Goal: Transaction & Acquisition: Register for event/course

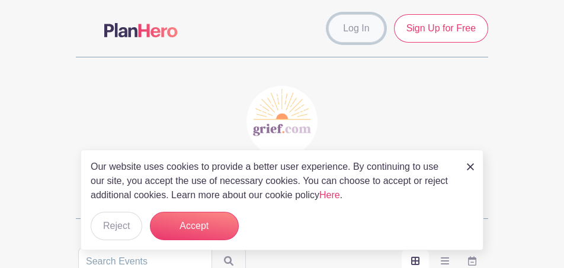
click at [361, 23] on link "Log In" at bounding box center [356, 28] width 56 height 28
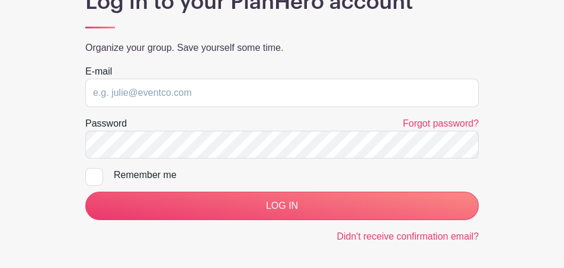
scroll to position [164, 0]
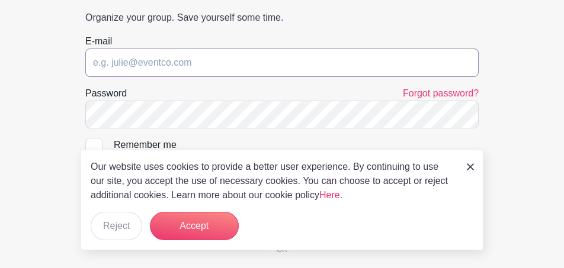
click at [170, 75] on input "email" at bounding box center [281, 63] width 393 height 28
type input "[EMAIL_ADDRESS][DOMAIN_NAME]"
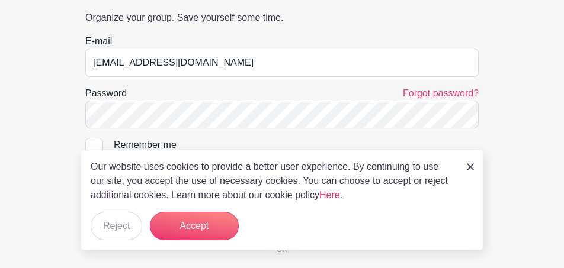
click at [98, 140] on div at bounding box center [94, 147] width 18 height 18
click at [93, 140] on input "Remember me" at bounding box center [89, 142] width 8 height 8
checkbox input "true"
click at [117, 223] on button "Reject" at bounding box center [117, 226] width 52 height 28
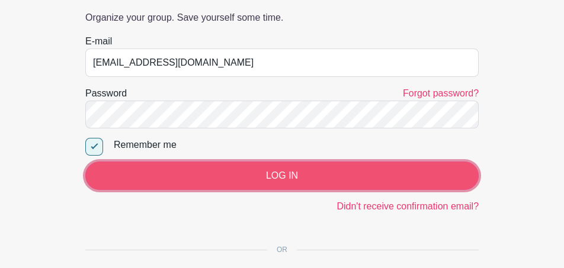
click at [292, 177] on input "LOG IN" at bounding box center [281, 176] width 393 height 28
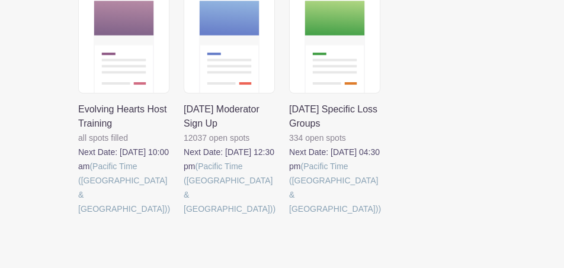
scroll to position [300, 0]
click at [289, 217] on link at bounding box center [289, 217] width 0 height 0
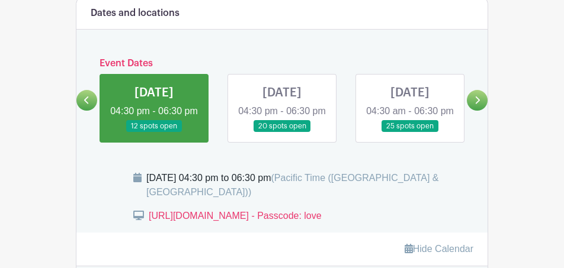
scroll to position [456, 0]
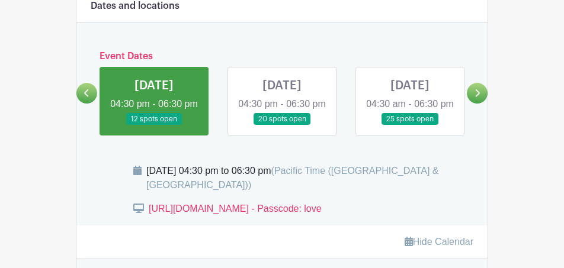
click at [154, 126] on link at bounding box center [154, 126] width 0 height 0
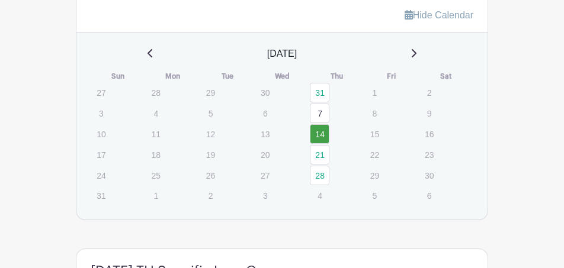
scroll to position [683, 0]
click at [325, 143] on link "14" at bounding box center [320, 134] width 20 height 20
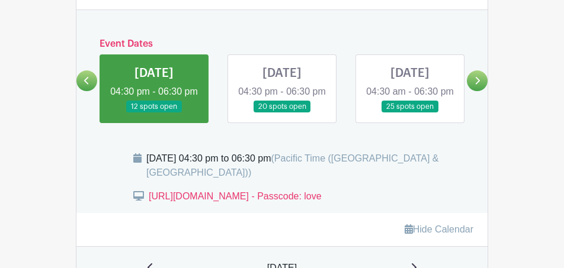
scroll to position [456, 0]
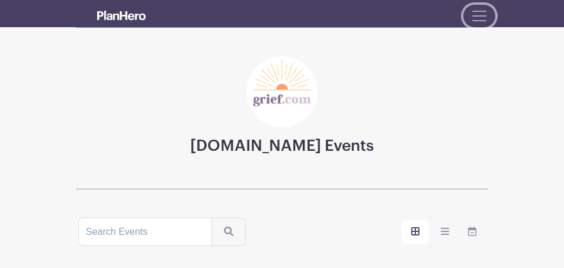
click at [486, 18] on span "Toggle navigation" at bounding box center [479, 16] width 18 height 18
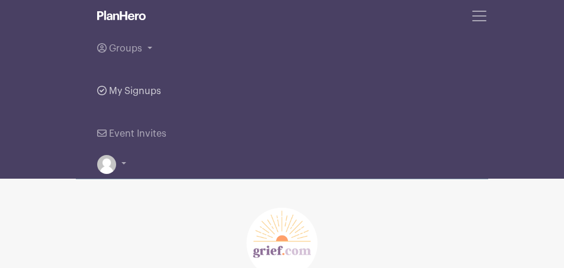
click at [143, 94] on span "My Signups" at bounding box center [135, 90] width 52 height 9
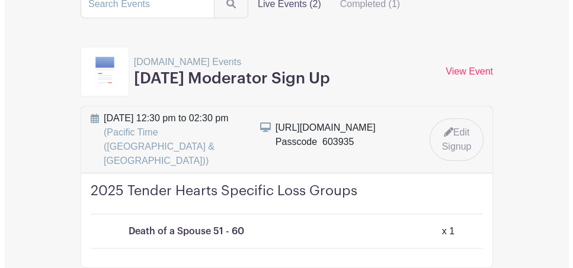
scroll to position [151, 0]
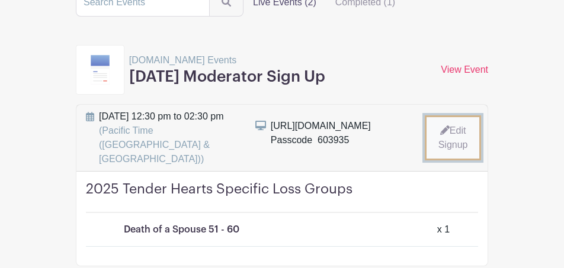
click at [451, 127] on link "Edit Signup" at bounding box center [453, 137] width 57 height 45
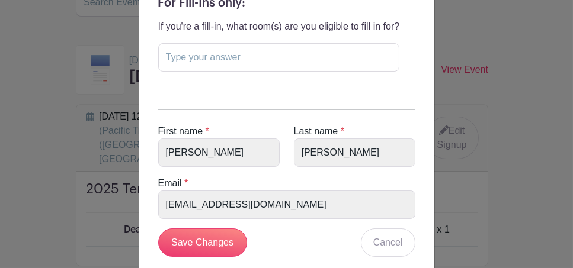
scroll to position [324, 0]
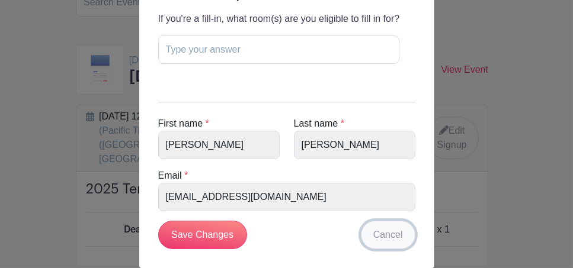
click at [373, 226] on link "Cancel" at bounding box center [388, 235] width 54 height 28
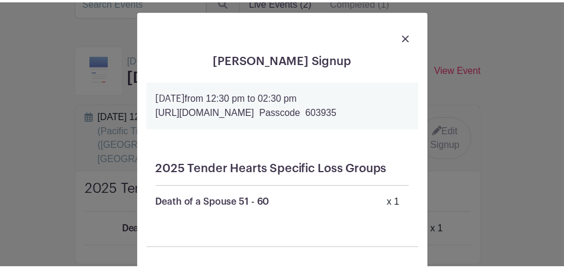
scroll to position [0, 0]
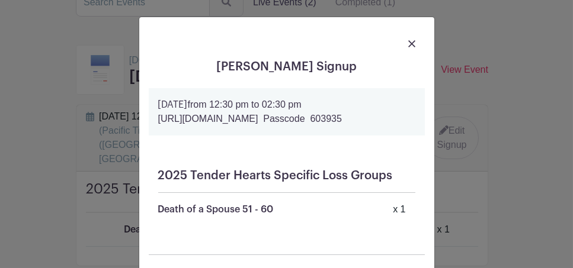
click at [408, 44] on img at bounding box center [411, 43] width 7 height 7
